Goal: Find specific page/section: Find specific page/section

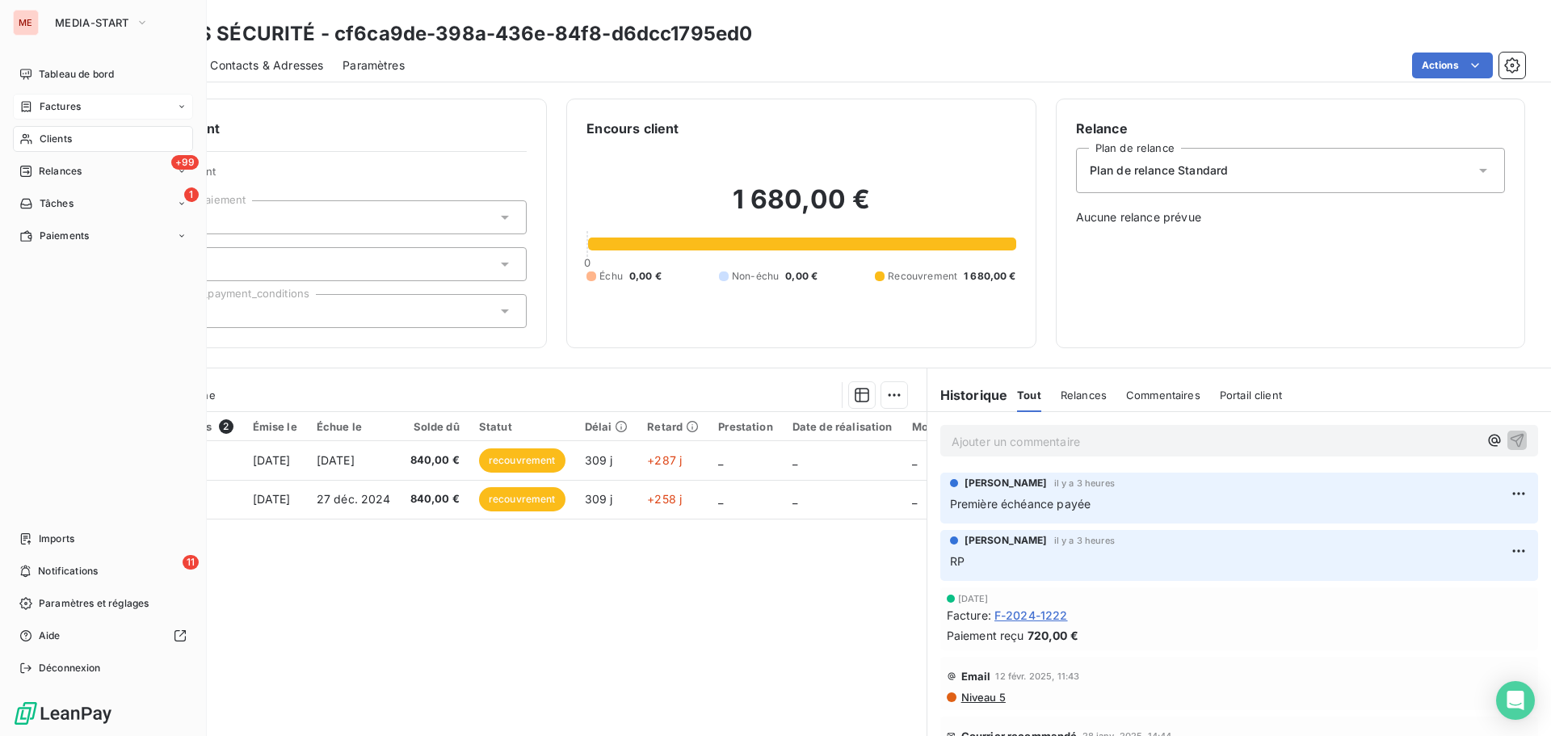
click at [35, 101] on div "Factures" at bounding box center [49, 106] width 61 height 15
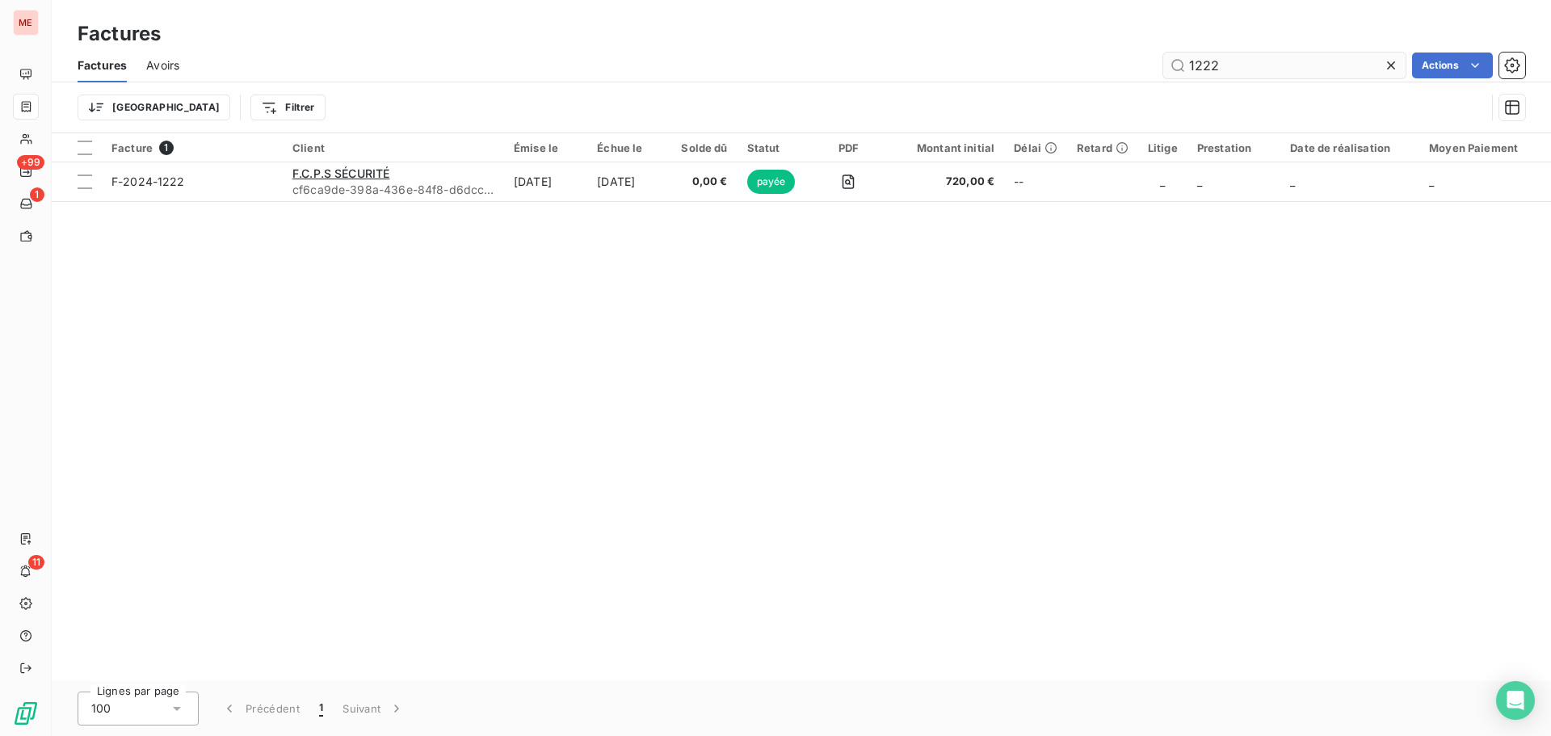
click at [1199, 57] on input "1222" at bounding box center [1284, 66] width 242 height 26
click at [1234, 55] on input "2575" at bounding box center [1284, 66] width 242 height 26
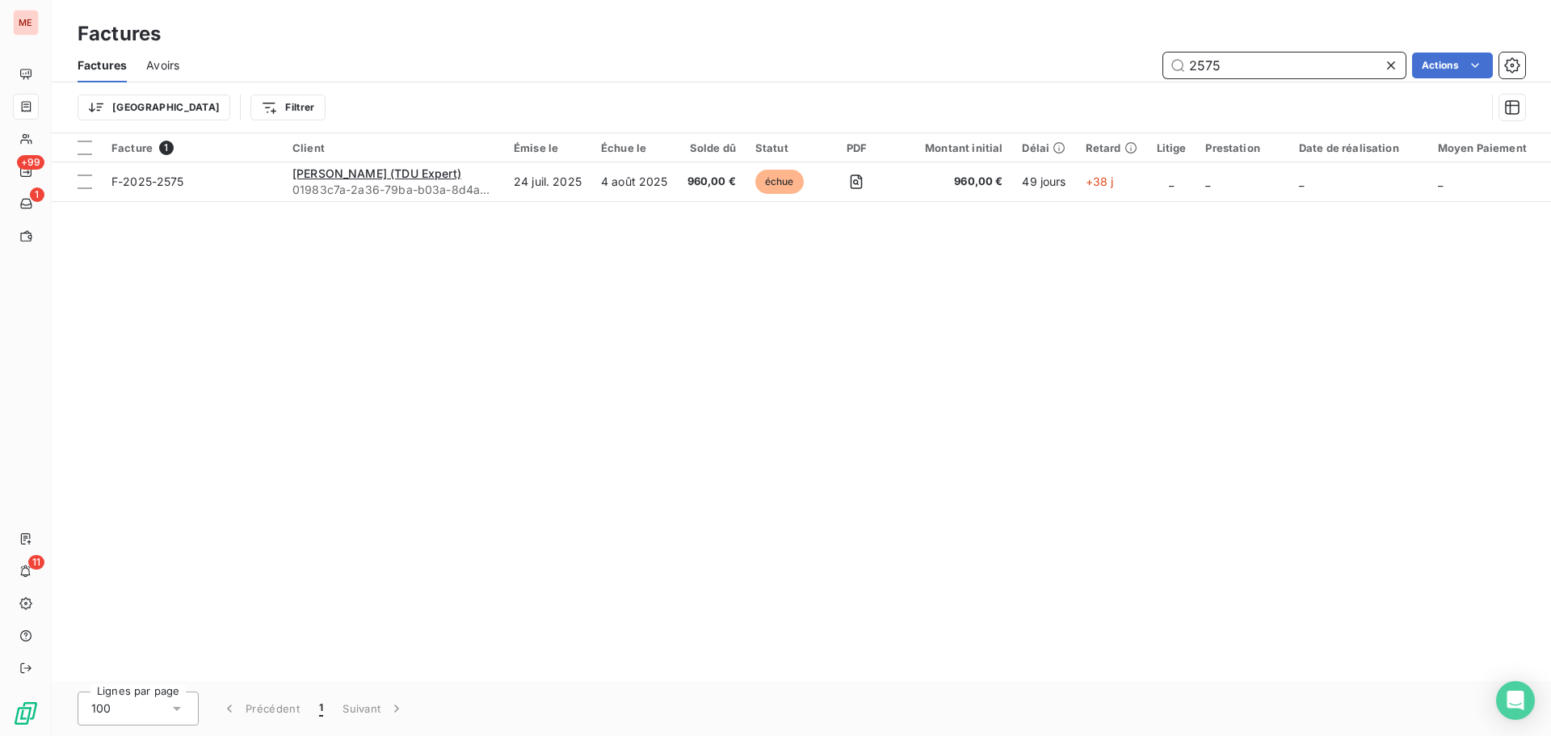
click at [1234, 55] on input "2575" at bounding box center [1284, 66] width 242 height 26
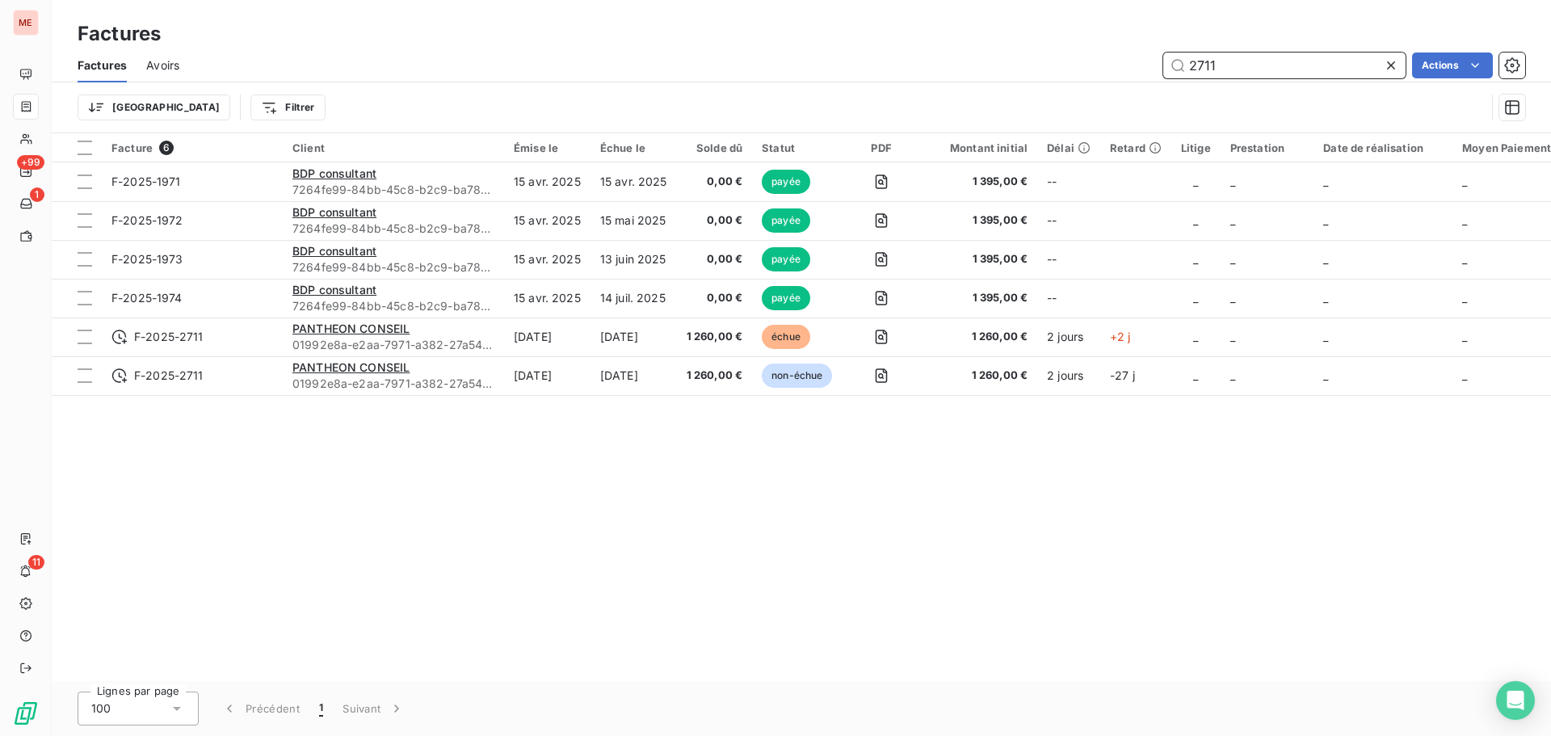
type input "2711"
